Goal: Find specific page/section: Find specific page/section

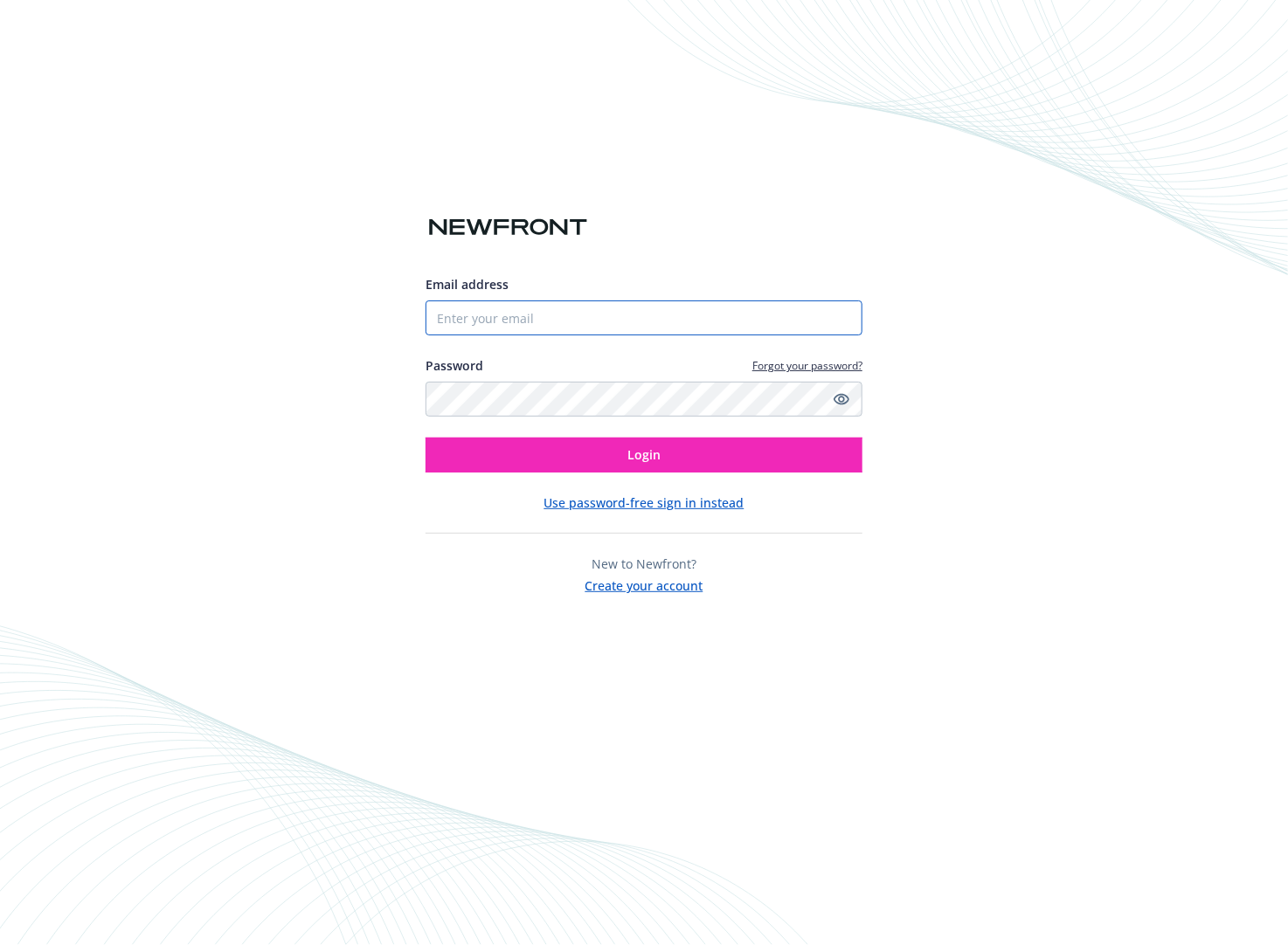
click at [536, 325] on input "Email address" at bounding box center [644, 317] width 436 height 35
click at [653, 325] on input "[PERSON_NAME][EMAIL_ADDRESS][PERSON_NAME][DOMAIN_NAME]" at bounding box center [644, 317] width 436 height 35
drag, startPoint x: 658, startPoint y: 317, endPoint x: 256, endPoint y: 300, distance: 402.4
click at [256, 300] on div "Email address [PERSON_NAME][EMAIL_ADDRESS][PERSON_NAME][DOMAIN_NAME] Password F…" at bounding box center [644, 472] width 1288 height 945
paste input "gemma.trias"
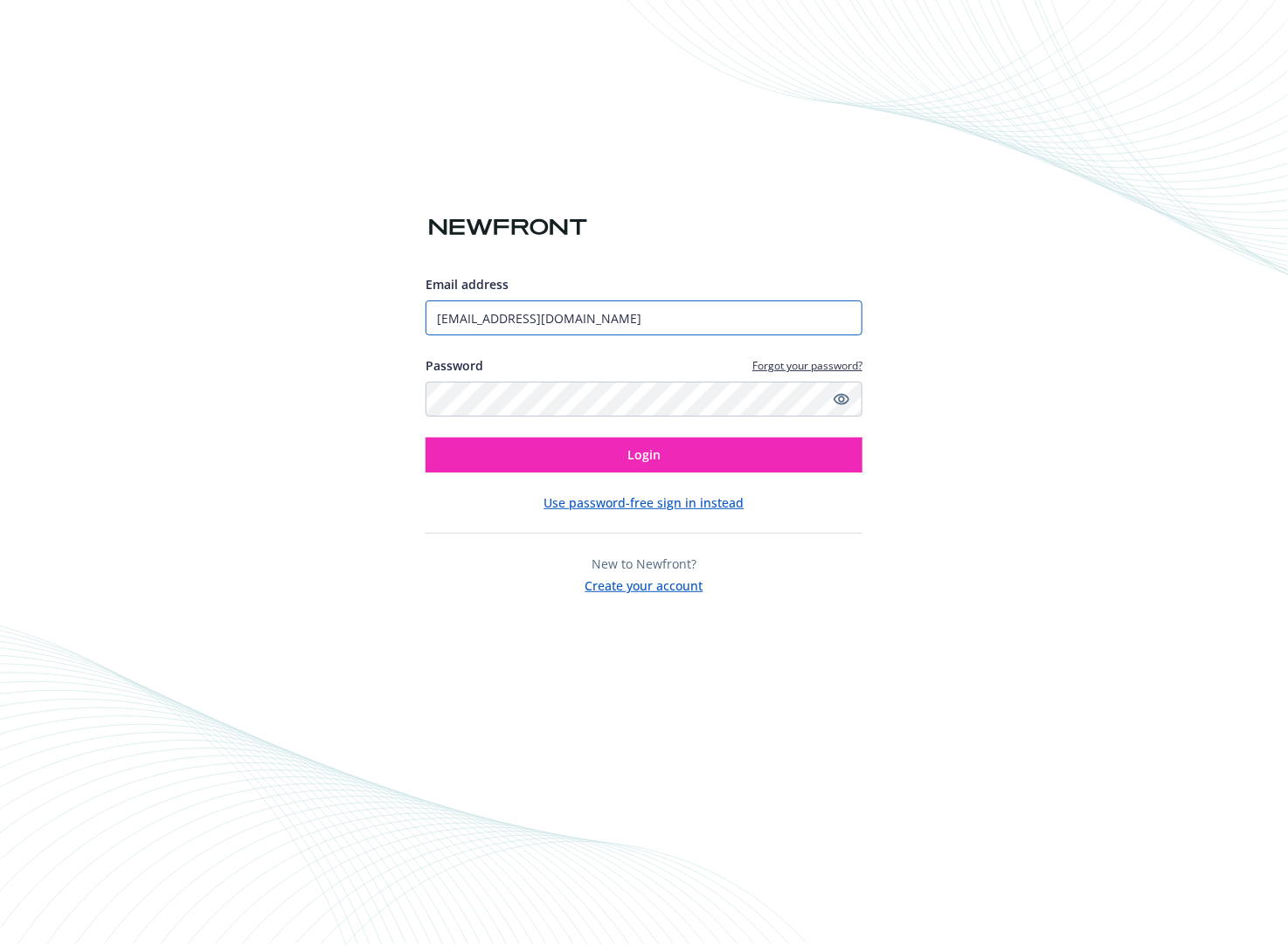
click at [630, 322] on input "[EMAIL_ADDRESS][DOMAIN_NAME]" at bounding box center [644, 317] width 436 height 35
type input "[EMAIL_ADDRESS][DOMAIN_NAME]"
click at [426, 437] on button "Login" at bounding box center [644, 454] width 436 height 35
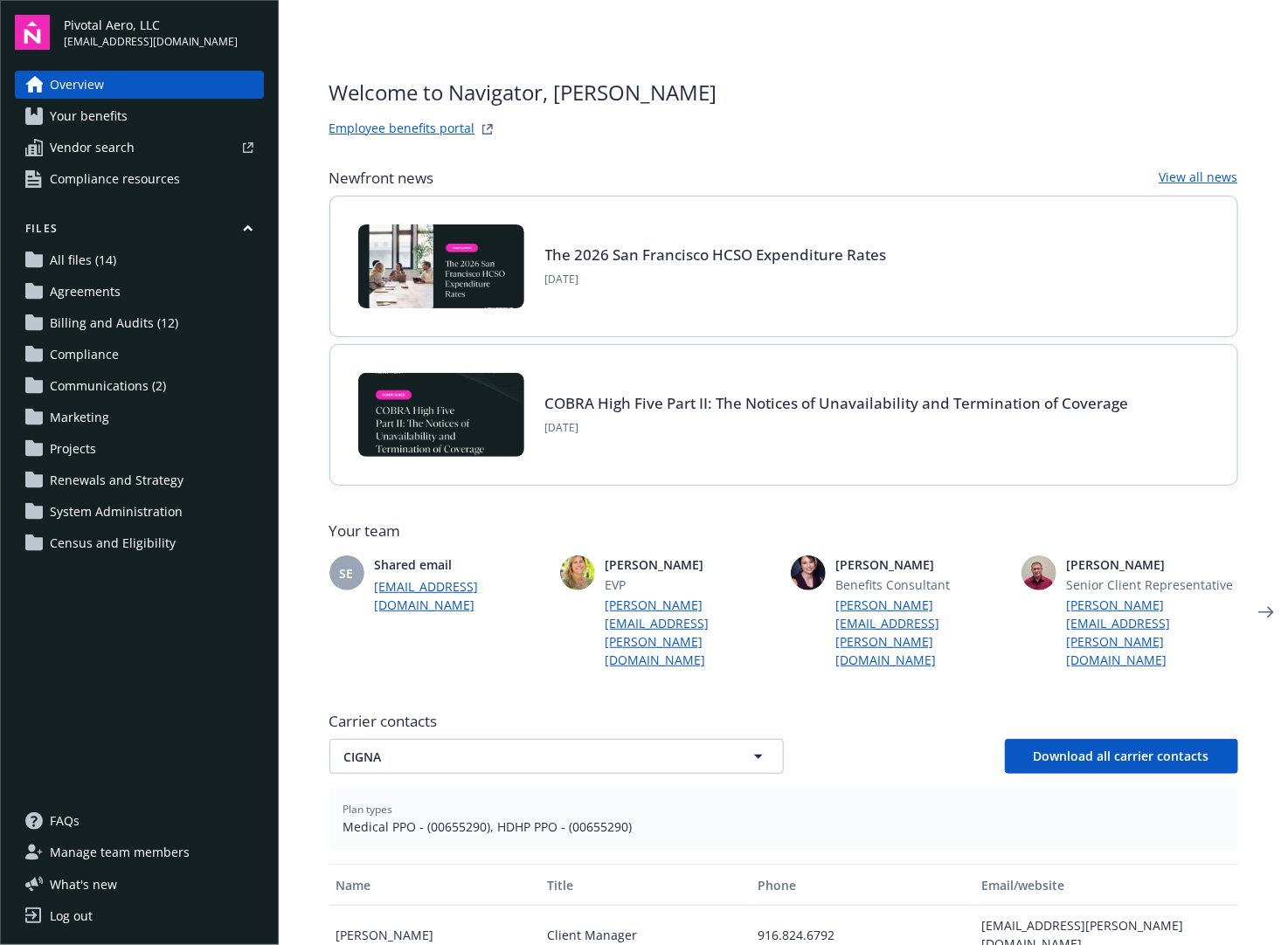
click at [115, 330] on span "Billing and Audits (12)" at bounding box center [114, 322] width 128 height 28
